Goal: Task Accomplishment & Management: Manage account settings

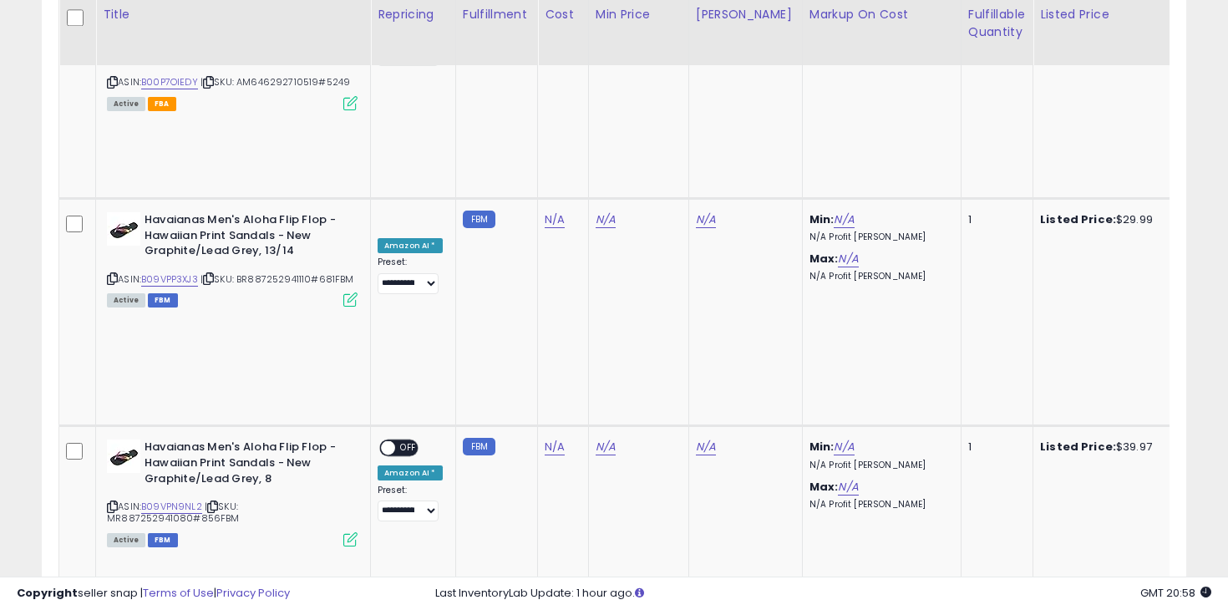
scroll to position [1102, 0]
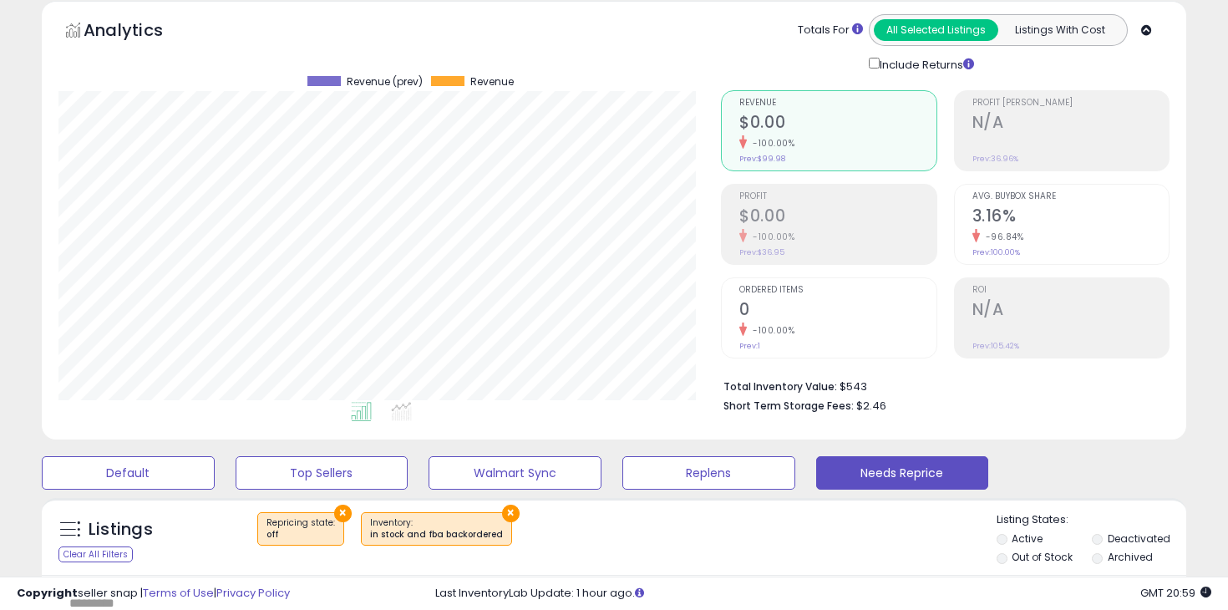
scroll to position [0, 0]
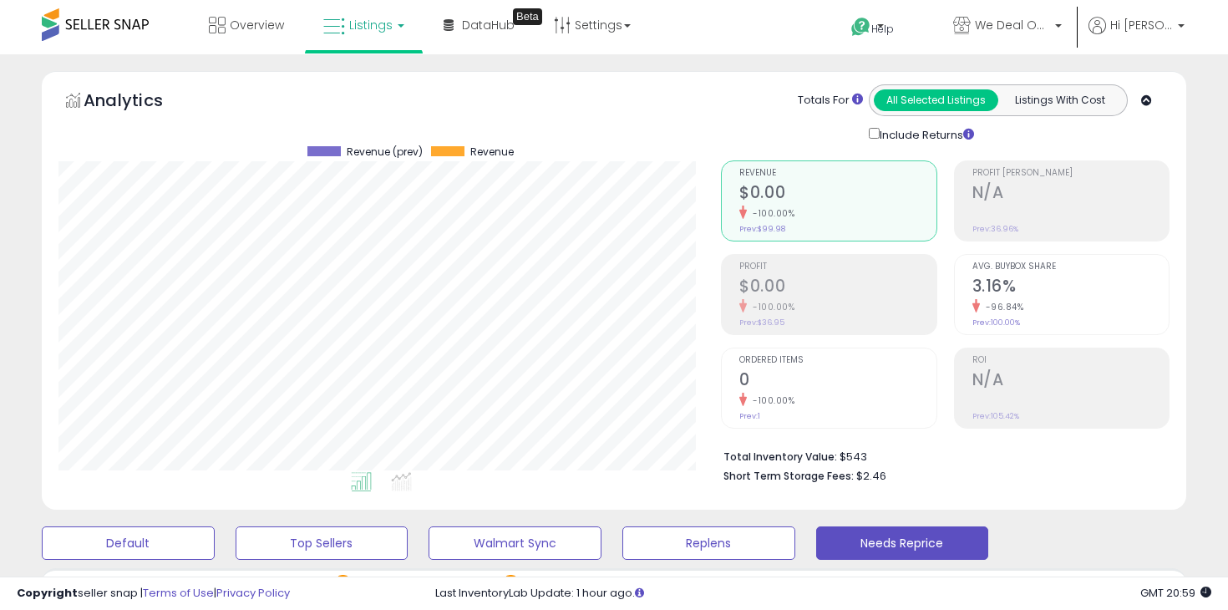
click at [356, 27] on span "Listings" at bounding box center [370, 25] width 43 height 17
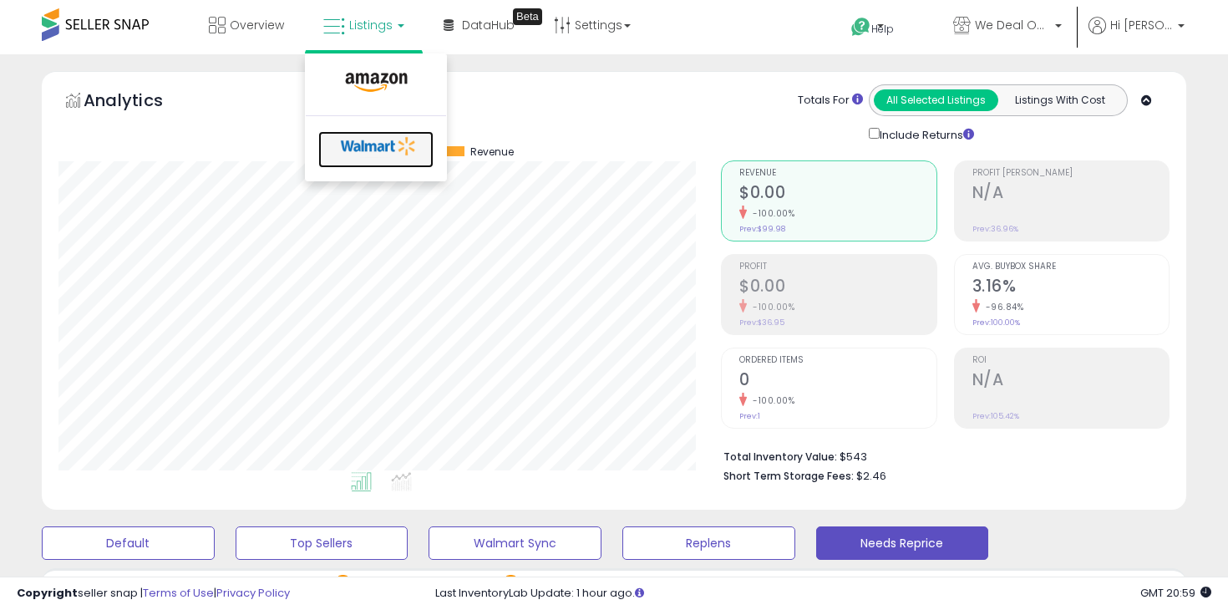
click at [370, 148] on icon at bounding box center [379, 146] width 88 height 25
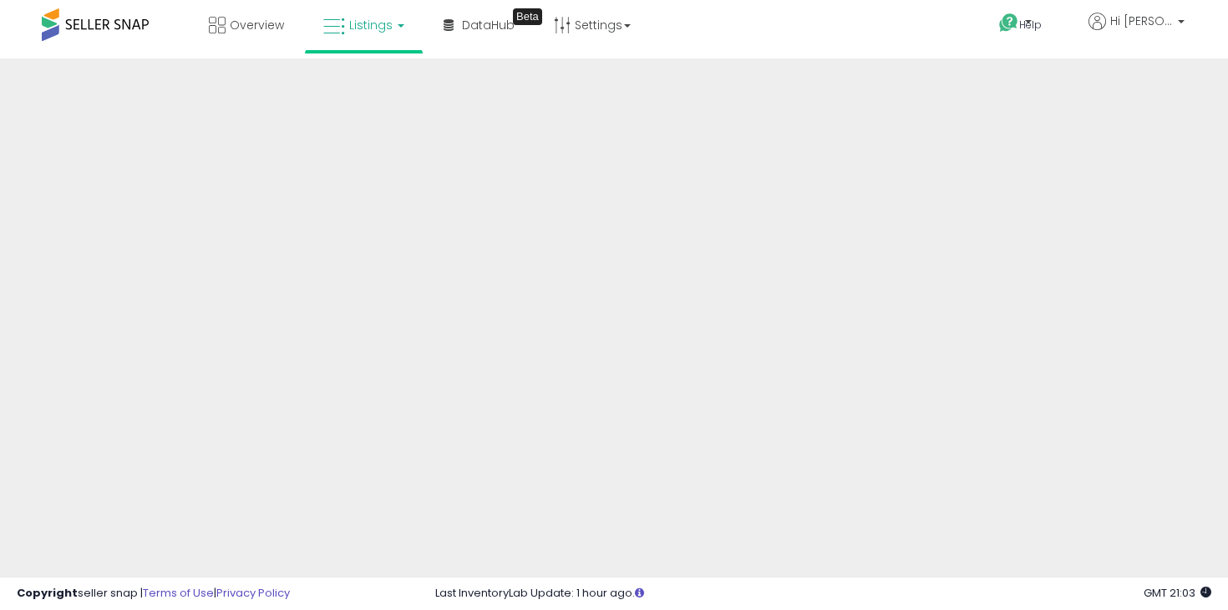
click at [377, 34] on link "Listings" at bounding box center [364, 25] width 106 height 50
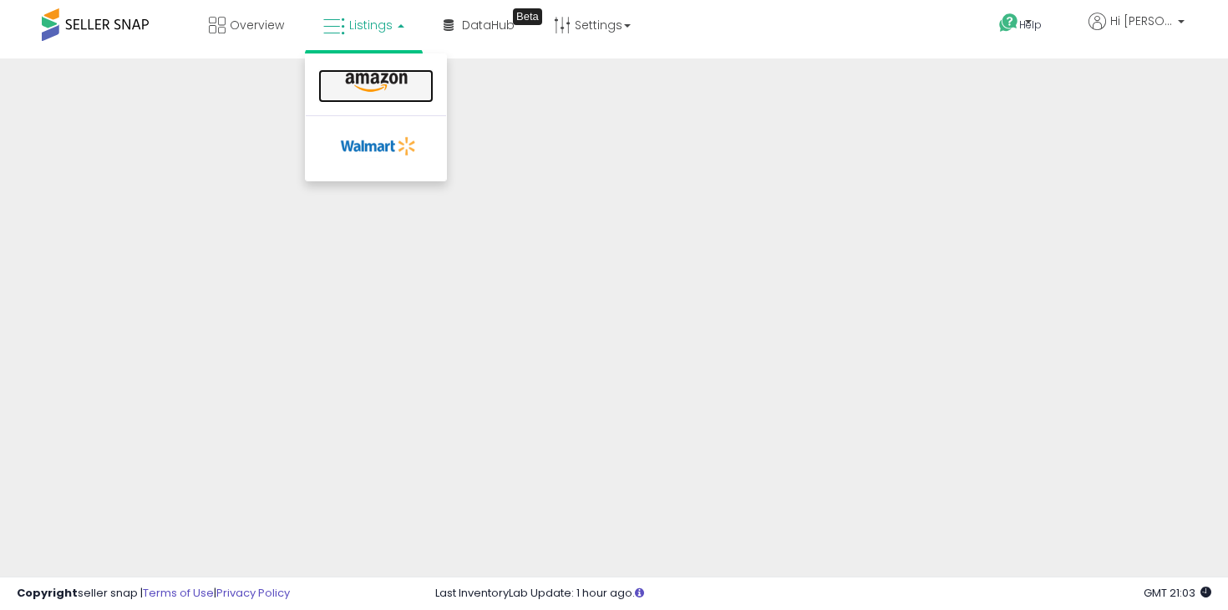
click at [375, 85] on icon at bounding box center [376, 83] width 73 height 22
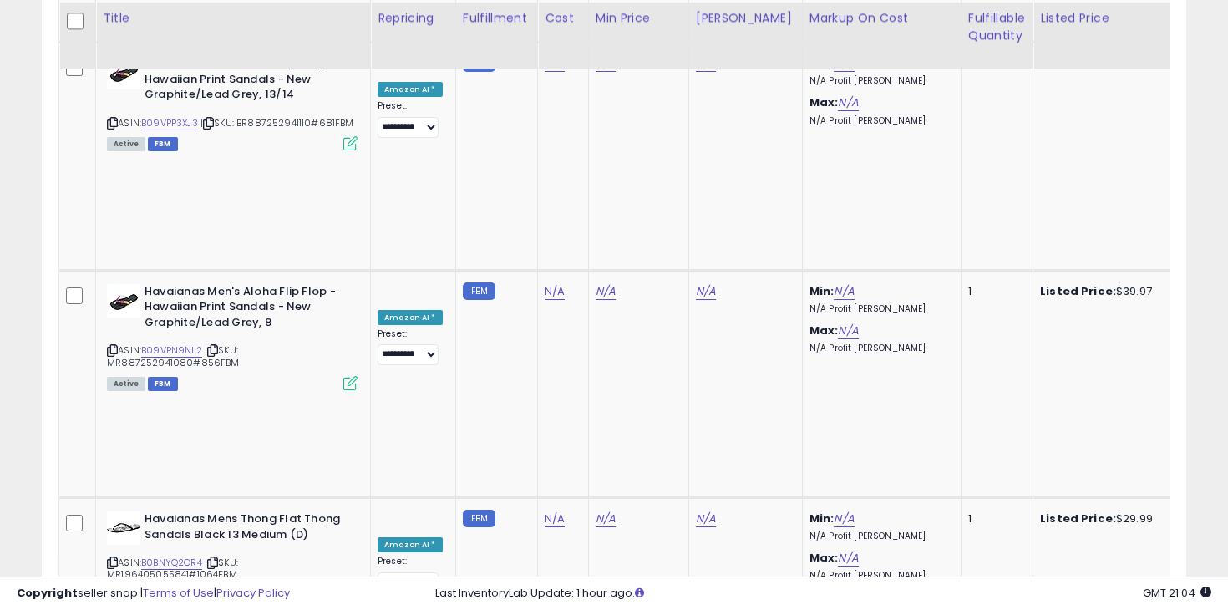
scroll to position [2388, 0]
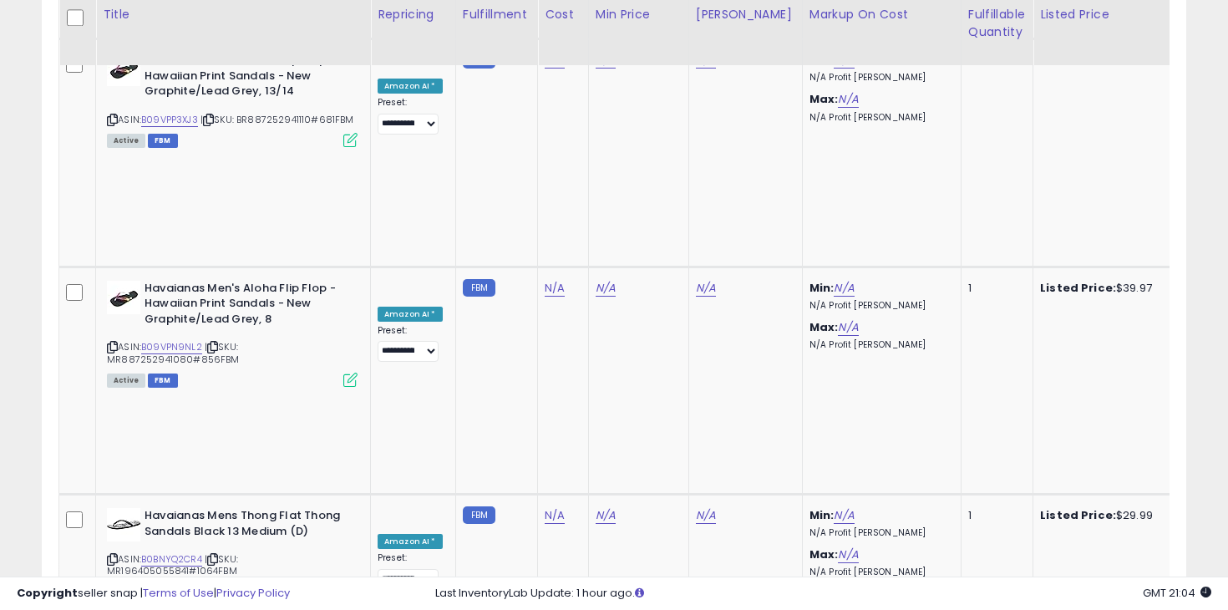
type input "*****"
click at [662, 120] on icon "submit" at bounding box center [657, 115] width 10 height 10
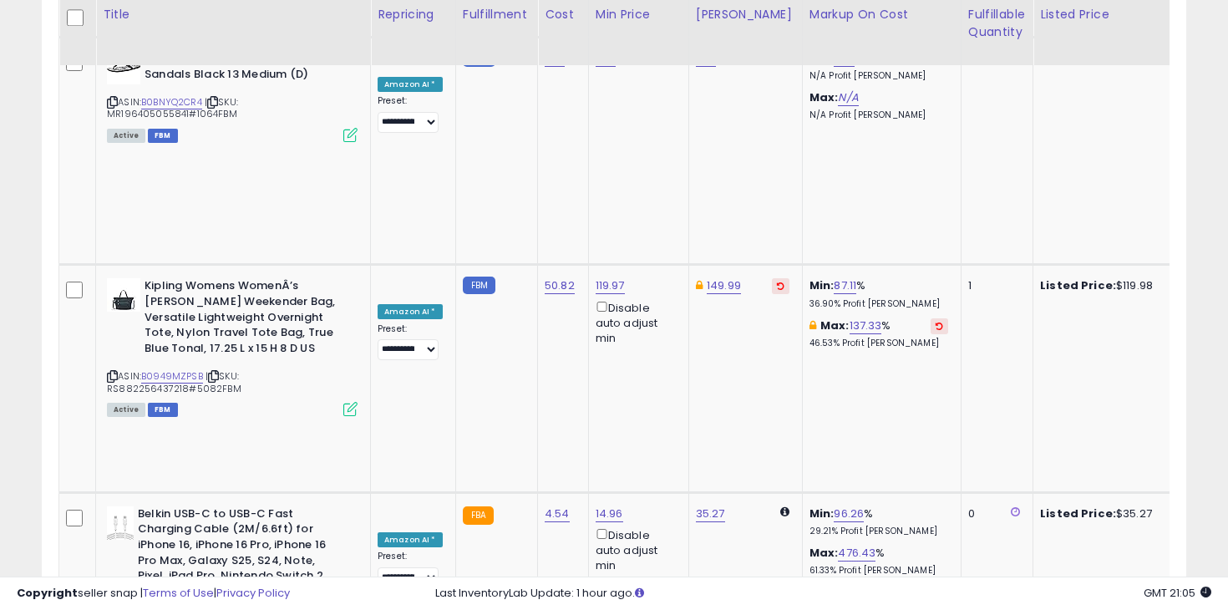
scroll to position [2845, 0]
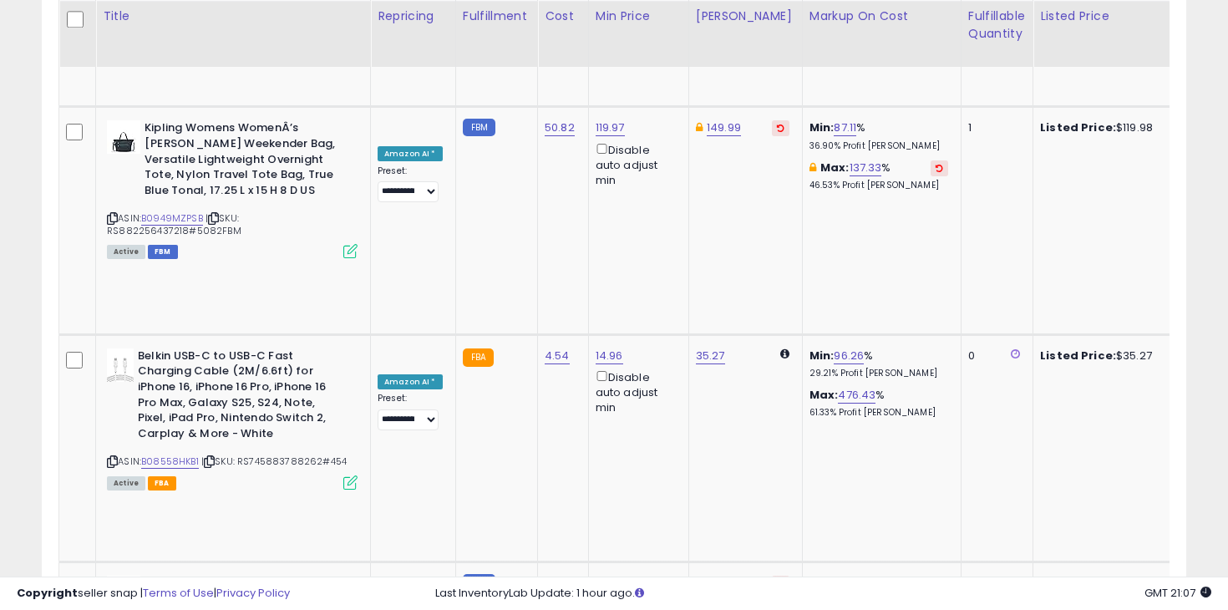
scroll to position [2996, 0]
